Goal: Find specific page/section: Find specific page/section

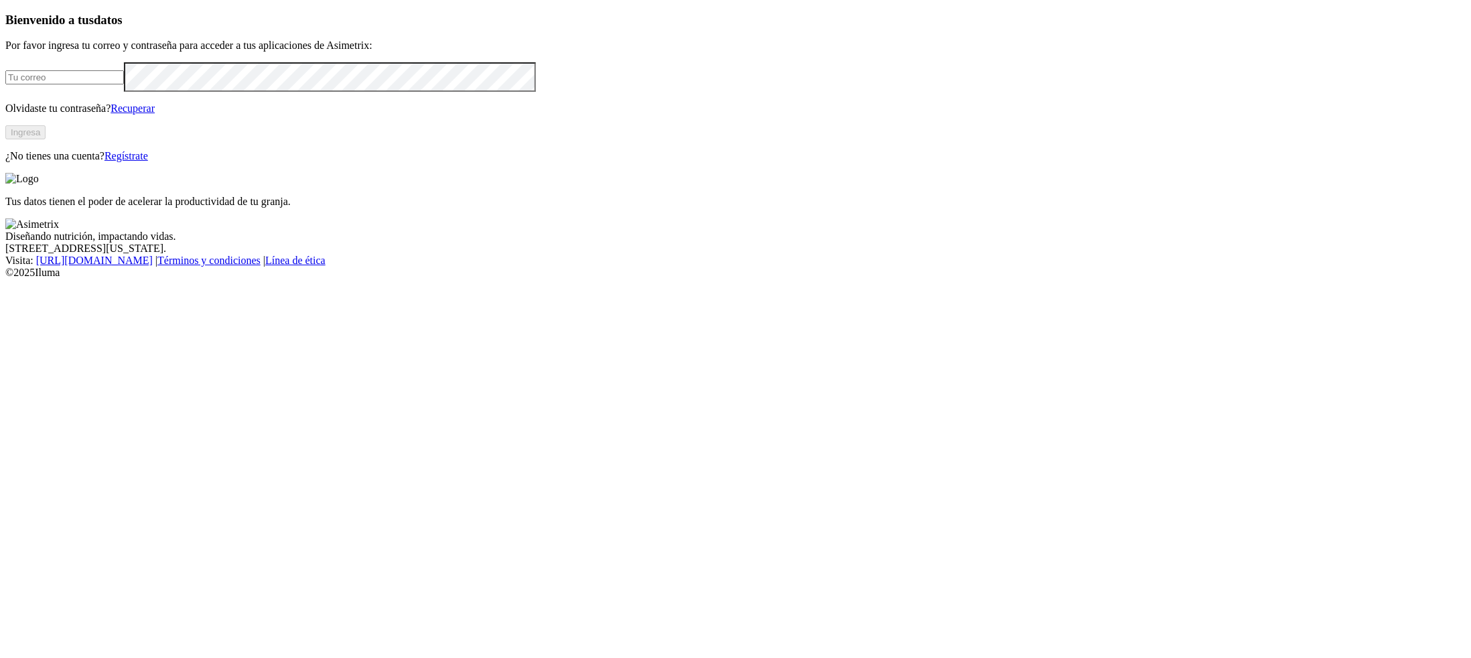
type input "[PERSON_NAME][EMAIL_ADDRESS][PERSON_NAME][DOMAIN_NAME]"
click at [46, 139] on button "Ingresa" at bounding box center [25, 132] width 40 height 14
